Goal: Task Accomplishment & Management: Complete application form

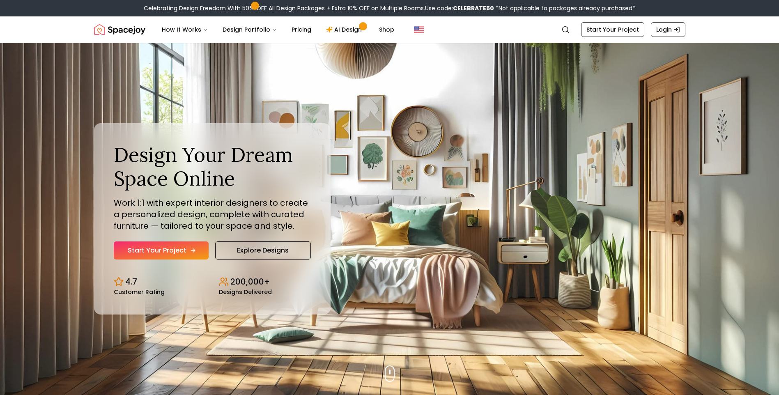
click at [166, 253] on link "Start Your Project" at bounding box center [161, 250] width 95 height 18
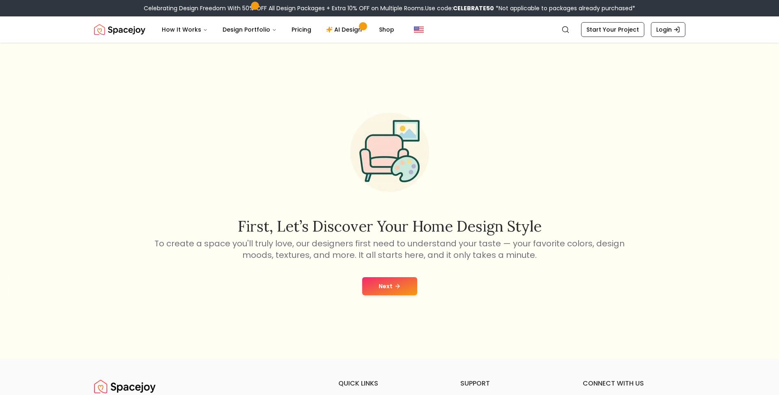
click at [374, 285] on button "Next" at bounding box center [389, 286] width 55 height 18
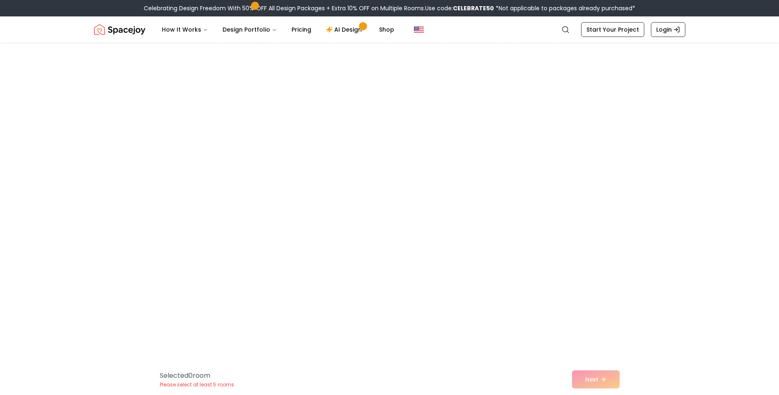
scroll to position [2135, 0]
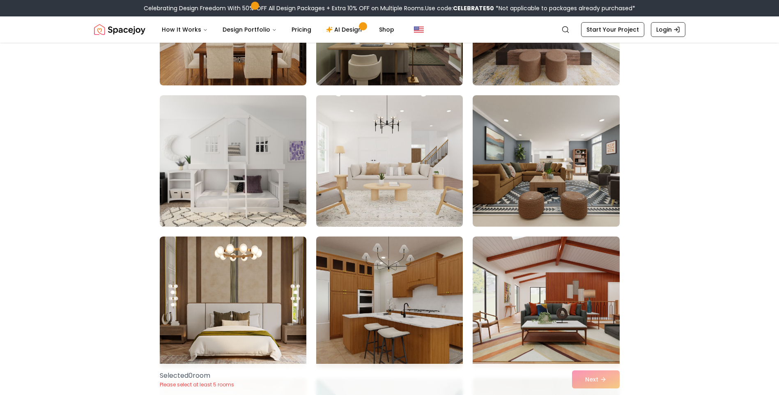
click at [392, 183] on img at bounding box center [389, 161] width 154 height 138
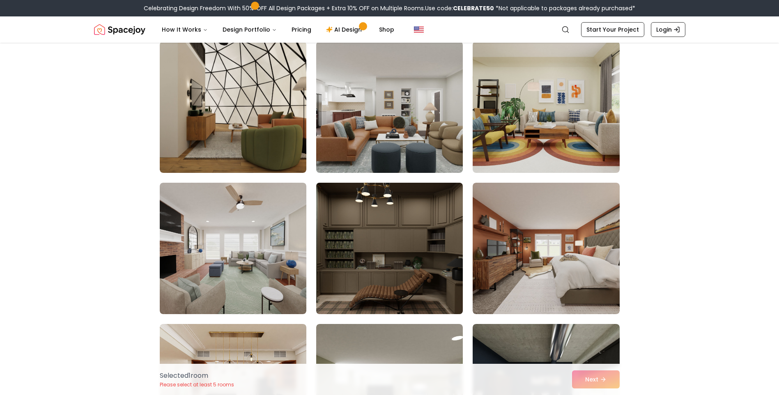
scroll to position [1766, 0]
click at [411, 262] on img at bounding box center [389, 248] width 154 height 138
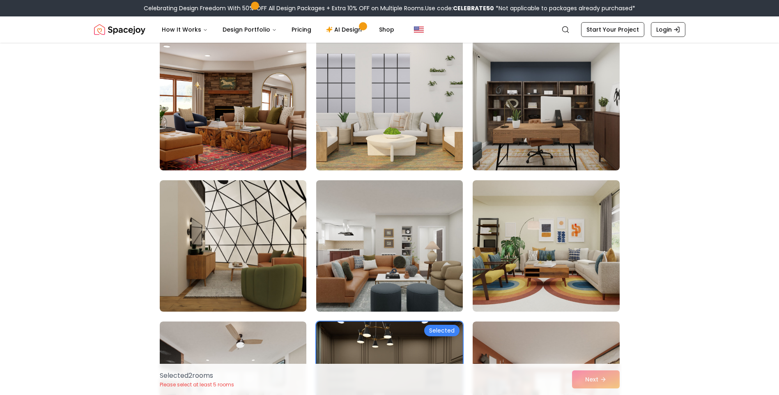
scroll to position [1560, 0]
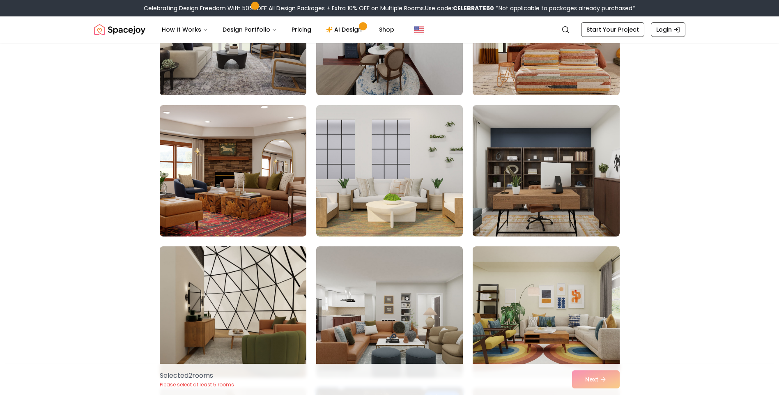
click at [250, 260] on img at bounding box center [233, 312] width 154 height 138
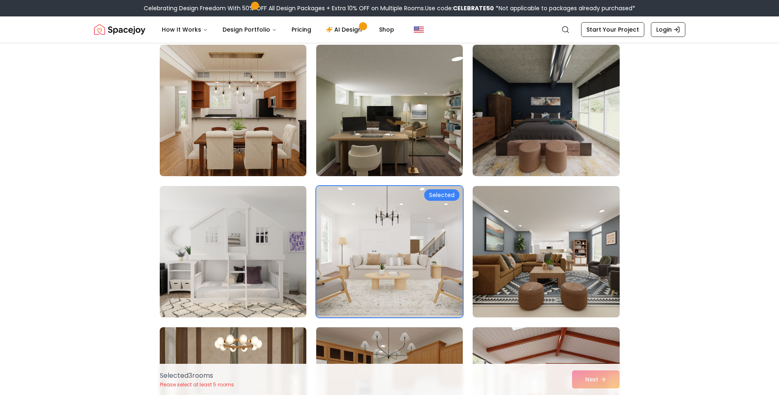
scroll to position [2217, 0]
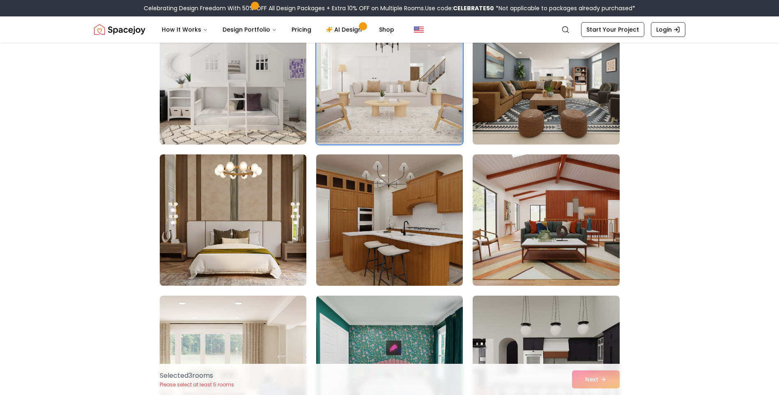
click at [583, 377] on div "Selected 3 room s Please select at least 5 rooms Next" at bounding box center [389, 379] width 473 height 31
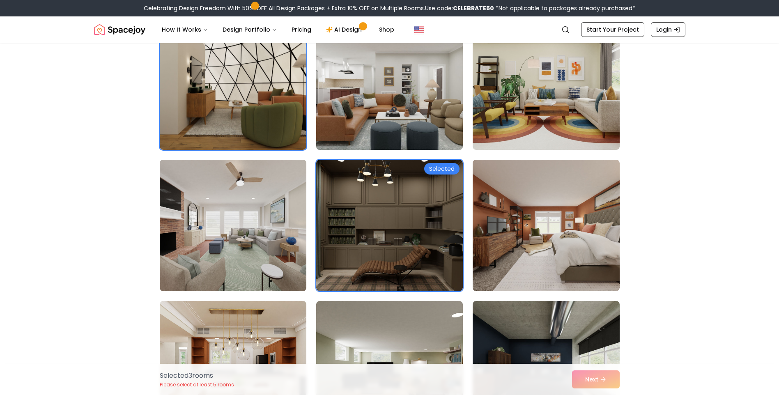
scroll to position [1725, 0]
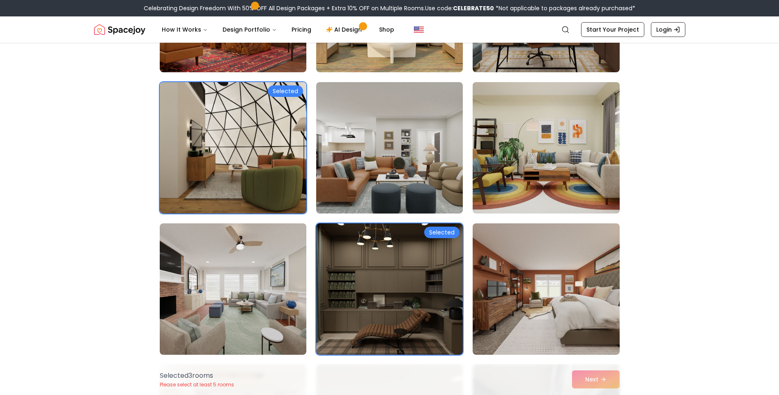
drag, startPoint x: 585, startPoint y: 178, endPoint x: 580, endPoint y: 179, distance: 5.0
click at [585, 178] on img at bounding box center [546, 148] width 154 height 138
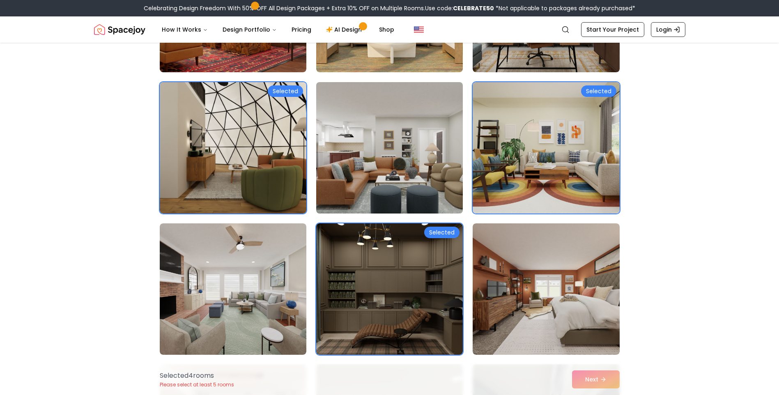
click at [365, 173] on img at bounding box center [389, 148] width 154 height 138
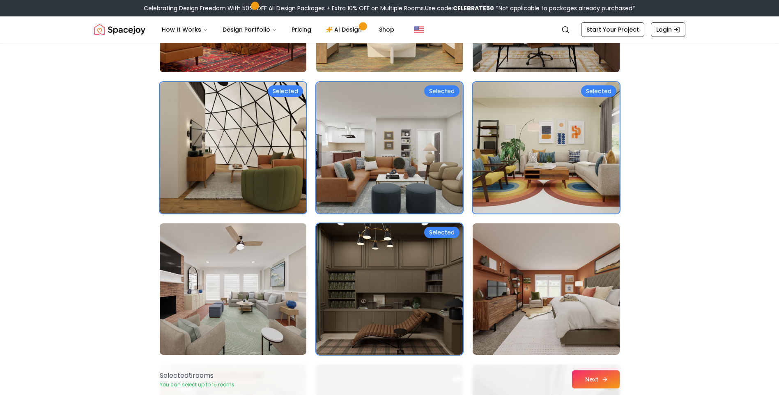
click at [597, 376] on button "Next" at bounding box center [596, 379] width 48 height 18
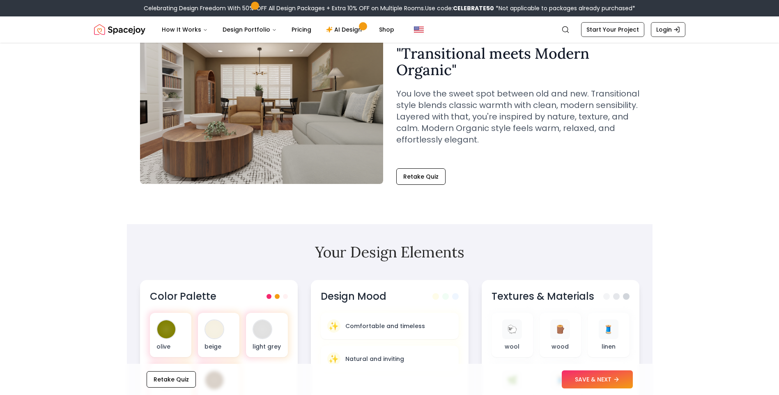
scroll to position [164, 0]
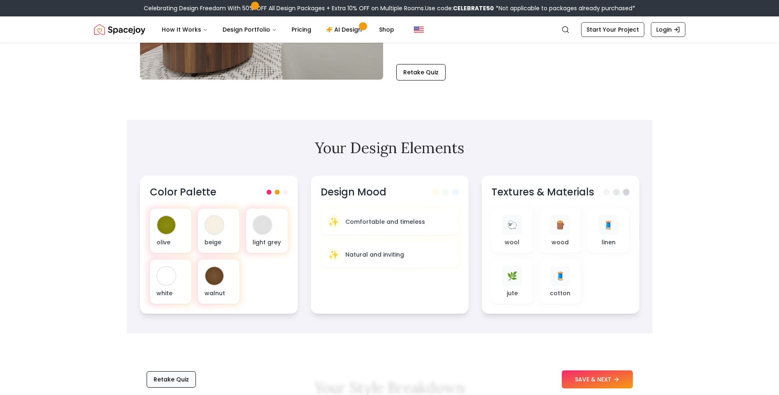
click at [178, 375] on button "Retake Quiz" at bounding box center [171, 379] width 49 height 16
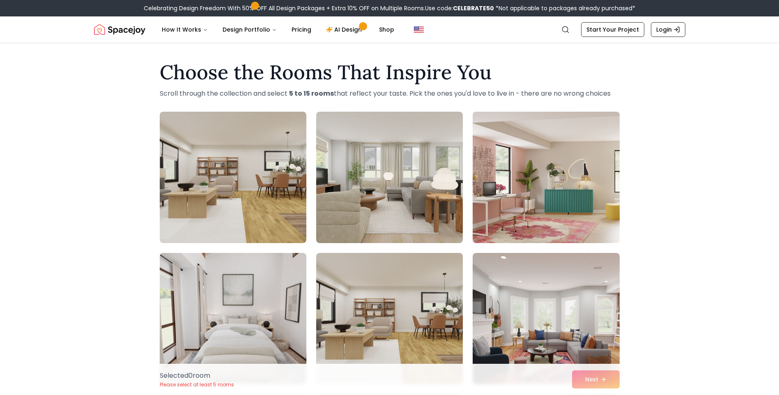
click at [512, 172] on img at bounding box center [546, 177] width 154 height 138
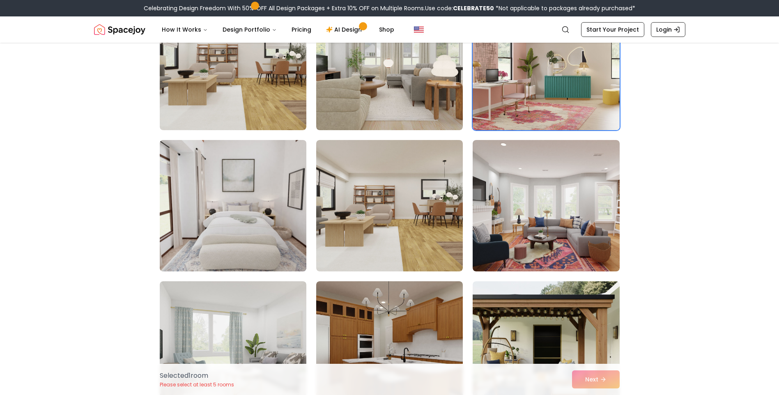
scroll to position [123, 0]
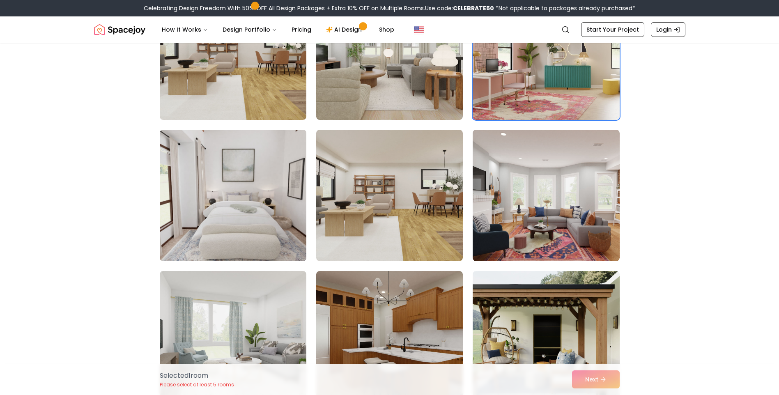
click at [244, 215] on img at bounding box center [233, 195] width 154 height 138
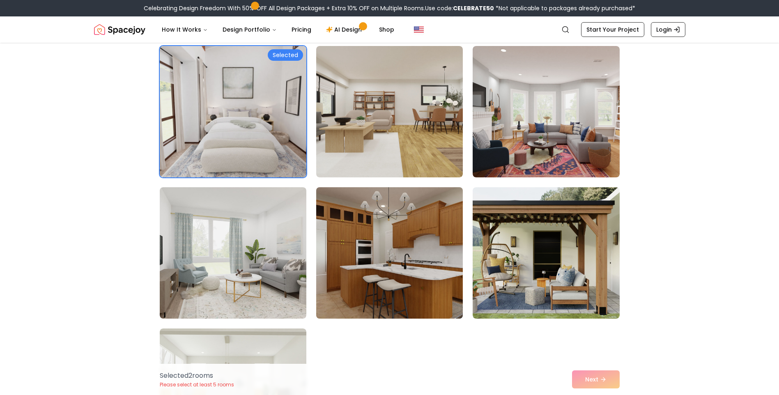
scroll to position [287, 0]
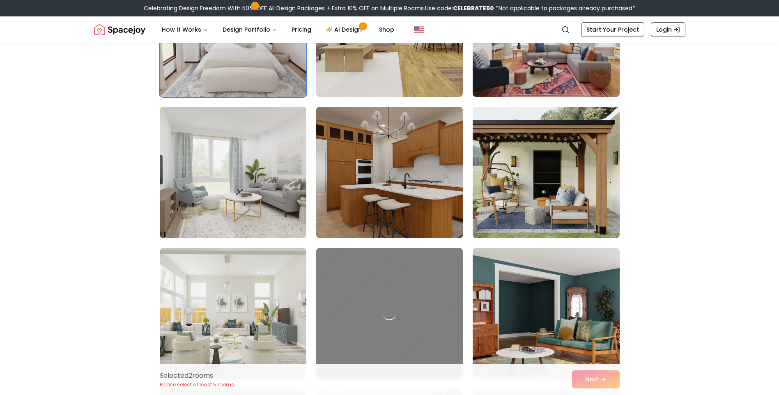
click at [409, 179] on img at bounding box center [389, 172] width 154 height 138
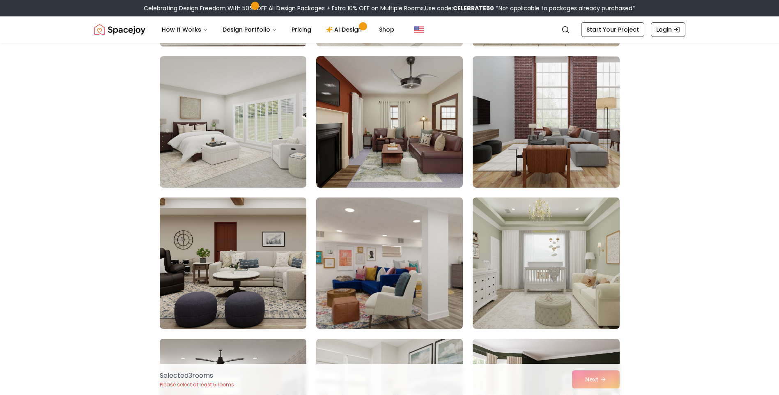
scroll to position [903, 0]
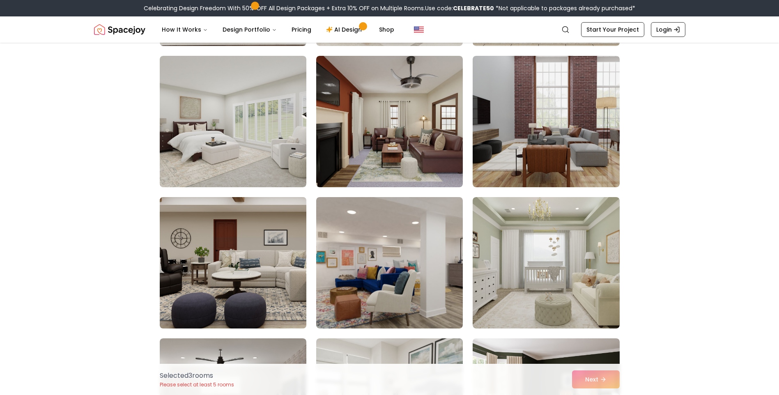
click at [288, 276] on img at bounding box center [233, 263] width 154 height 138
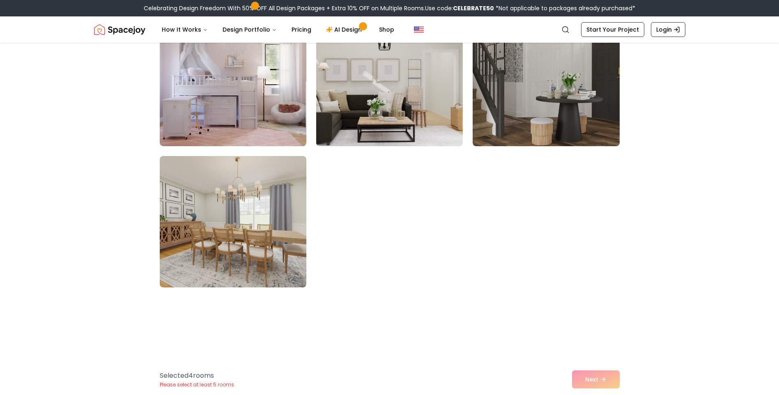
scroll to position [1807, 0]
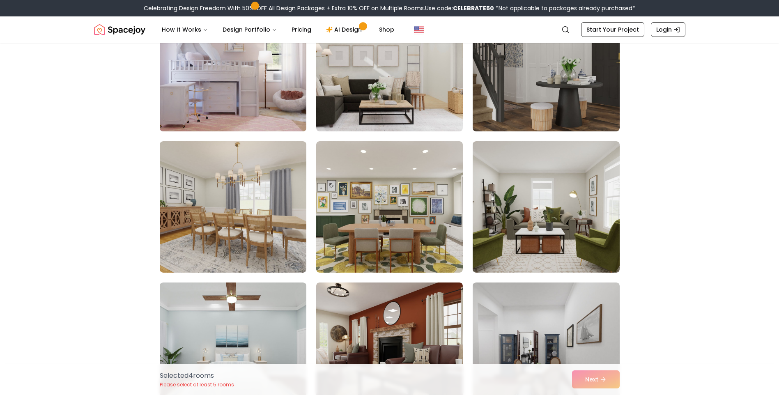
click at [246, 101] on img at bounding box center [233, 66] width 154 height 138
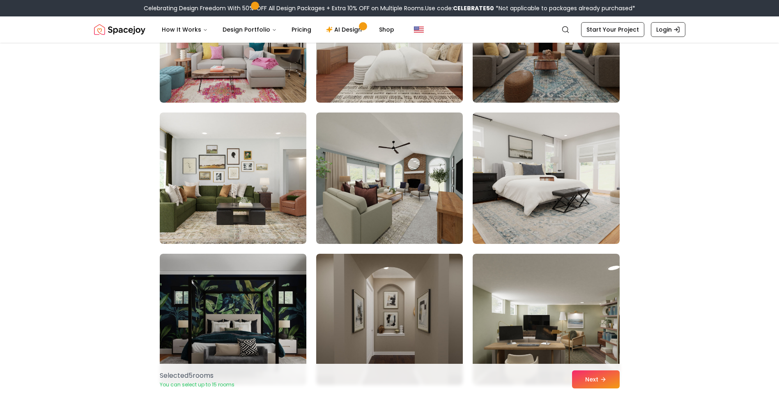
scroll to position [2546, 0]
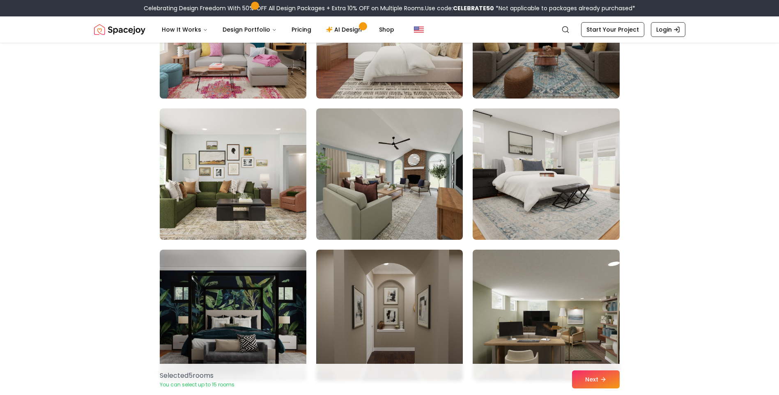
click at [262, 76] on img at bounding box center [233, 33] width 154 height 138
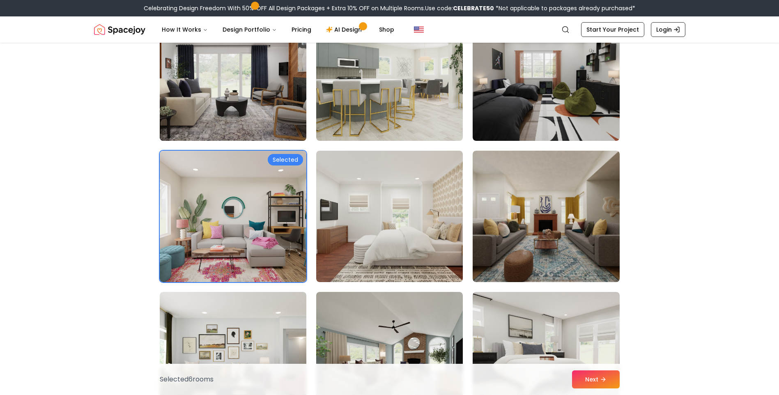
scroll to position [2341, 0]
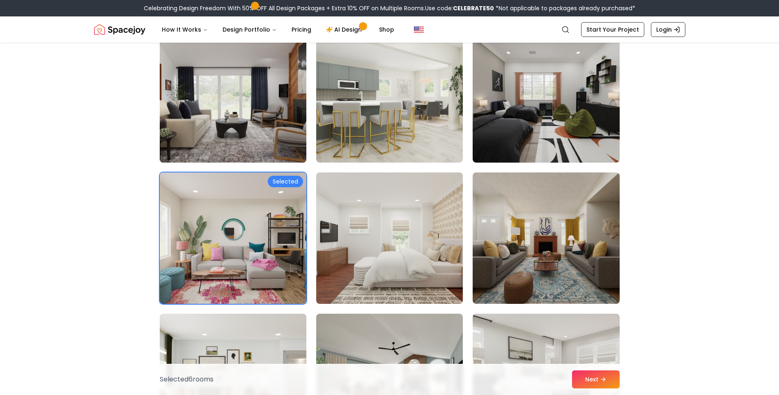
click at [239, 120] on img at bounding box center [233, 97] width 154 height 138
click at [255, 117] on img at bounding box center [233, 97] width 154 height 138
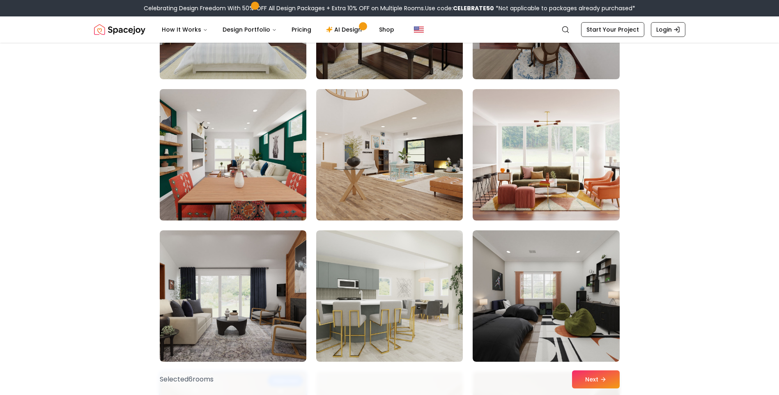
scroll to position [2135, 0]
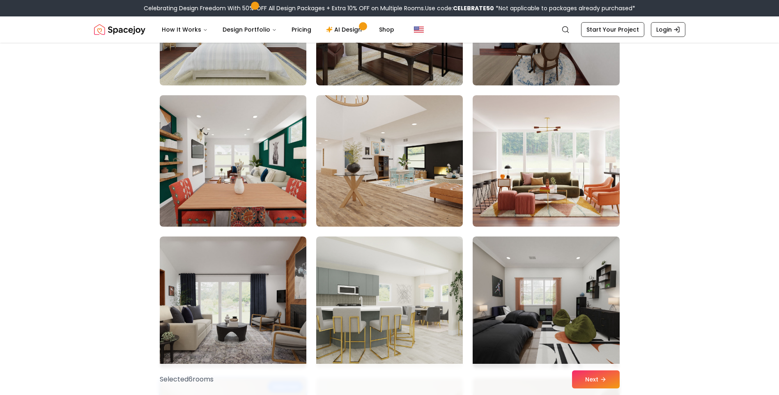
click at [253, 159] on img at bounding box center [233, 161] width 154 height 138
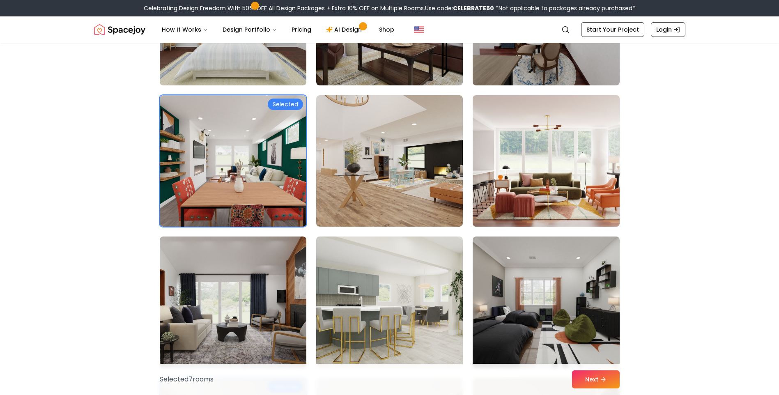
click at [510, 159] on img at bounding box center [546, 161] width 154 height 138
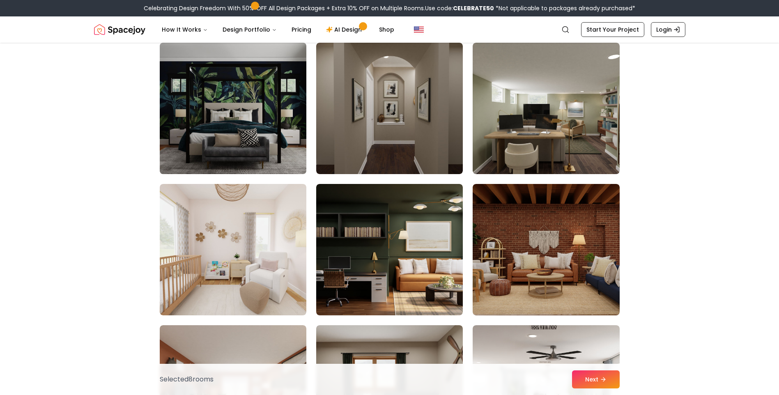
scroll to position [2751, 0]
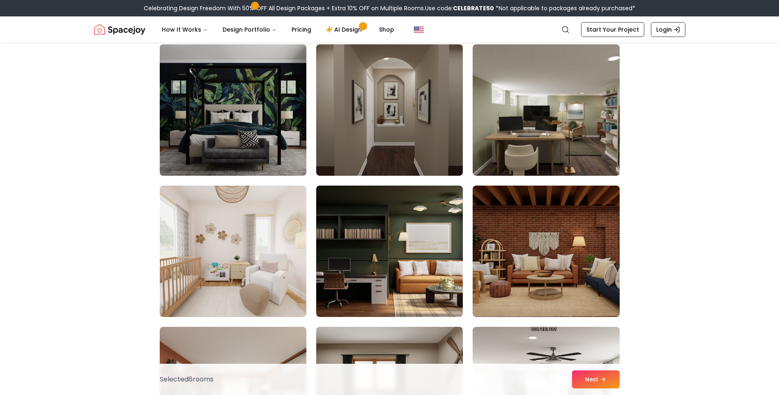
click at [251, 125] on img at bounding box center [233, 110] width 154 height 138
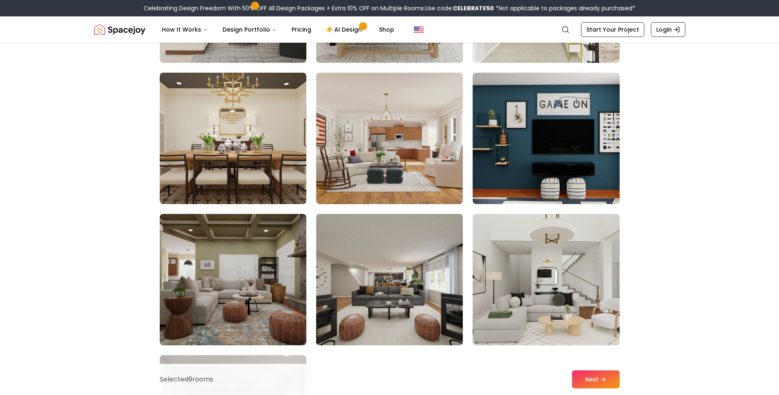
scroll to position [4435, 0]
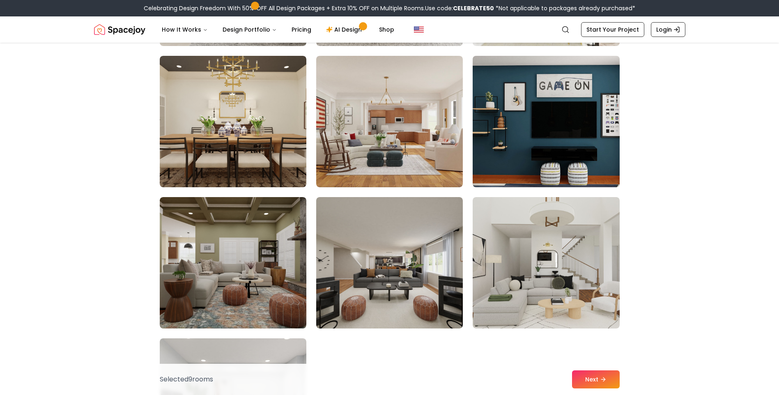
click at [541, 134] on img at bounding box center [546, 122] width 154 height 138
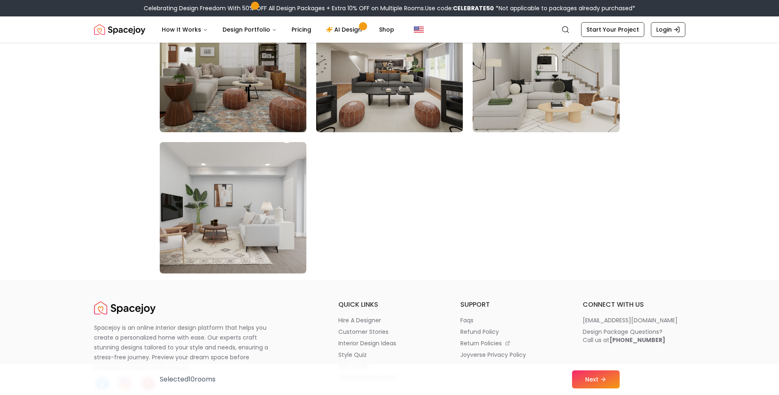
scroll to position [4640, 0]
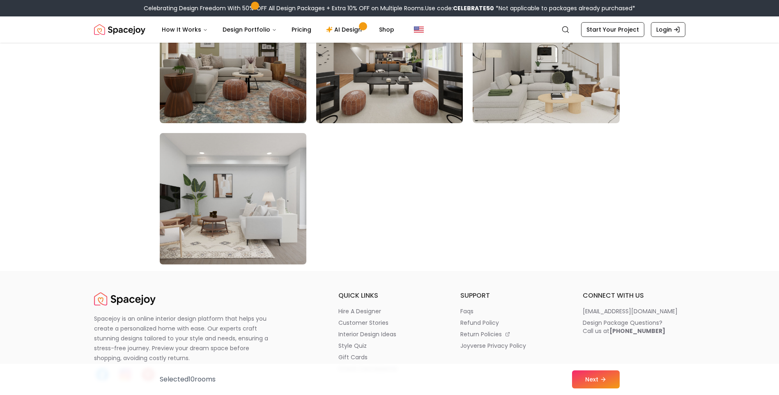
click at [289, 209] on img at bounding box center [233, 199] width 154 height 138
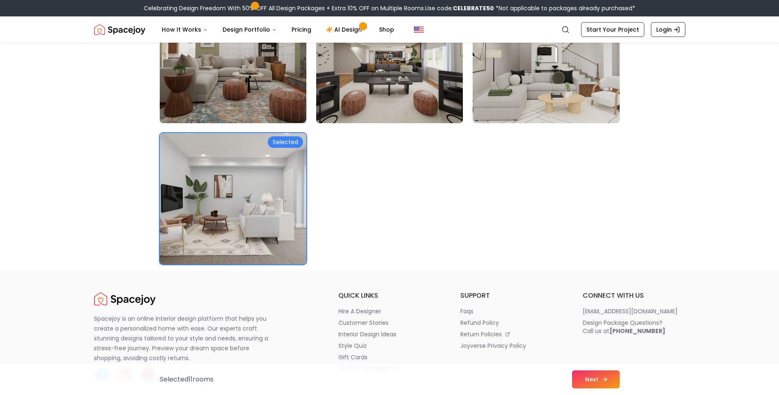
click at [588, 381] on button "Next" at bounding box center [596, 379] width 48 height 18
